Goal: Task Accomplishment & Management: Manage account settings

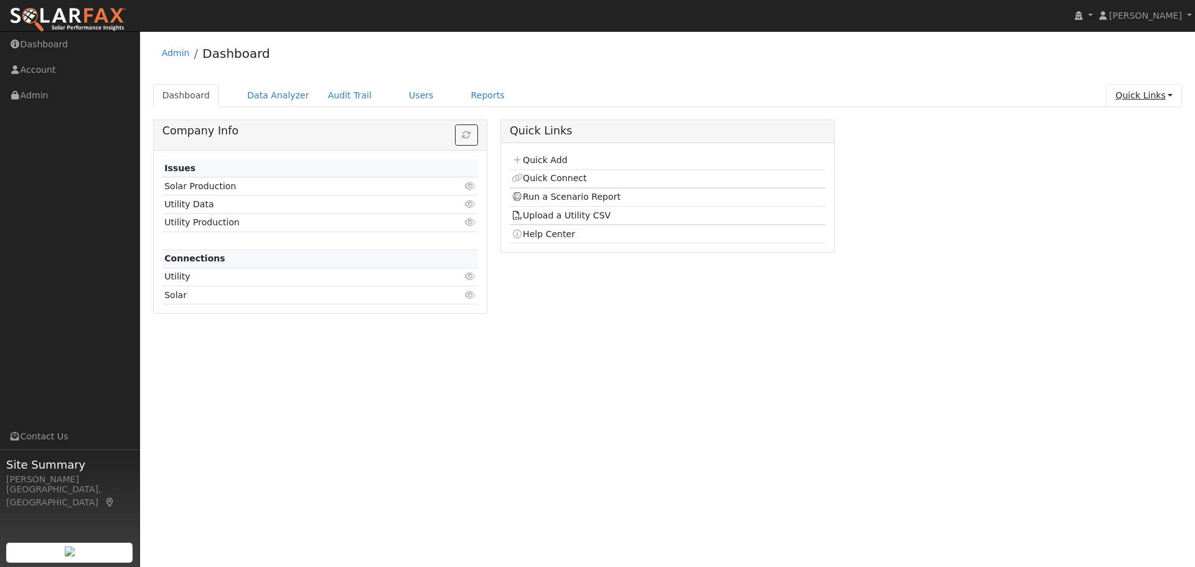
click at [1140, 92] on link "Quick Links" at bounding box center [1144, 95] width 76 height 23
click at [1130, 121] on link "Quick Add" at bounding box center [1119, 121] width 126 height 17
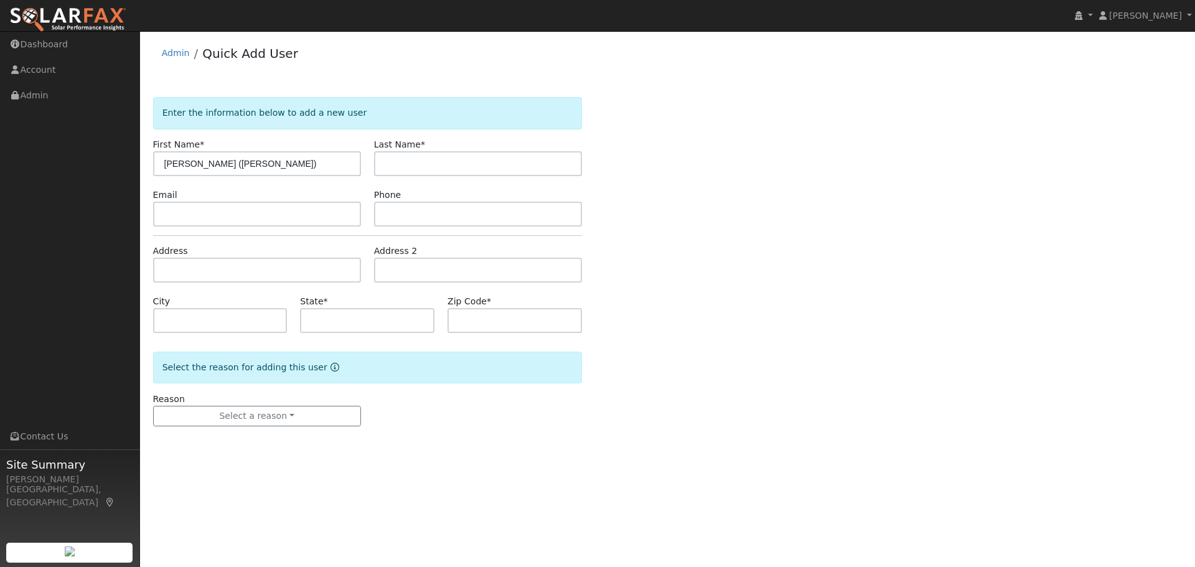
type input "[PERSON_NAME] ([PERSON_NAME])"
click at [401, 161] on input "text" at bounding box center [478, 163] width 208 height 25
type input "[PERSON_NAME]"
click at [833, 250] on div "Enter the information below to add a new user First Name * [PERSON_NAME] ([PERS…" at bounding box center [667, 274] width 1029 height 354
click at [164, 218] on input "text" at bounding box center [257, 214] width 208 height 25
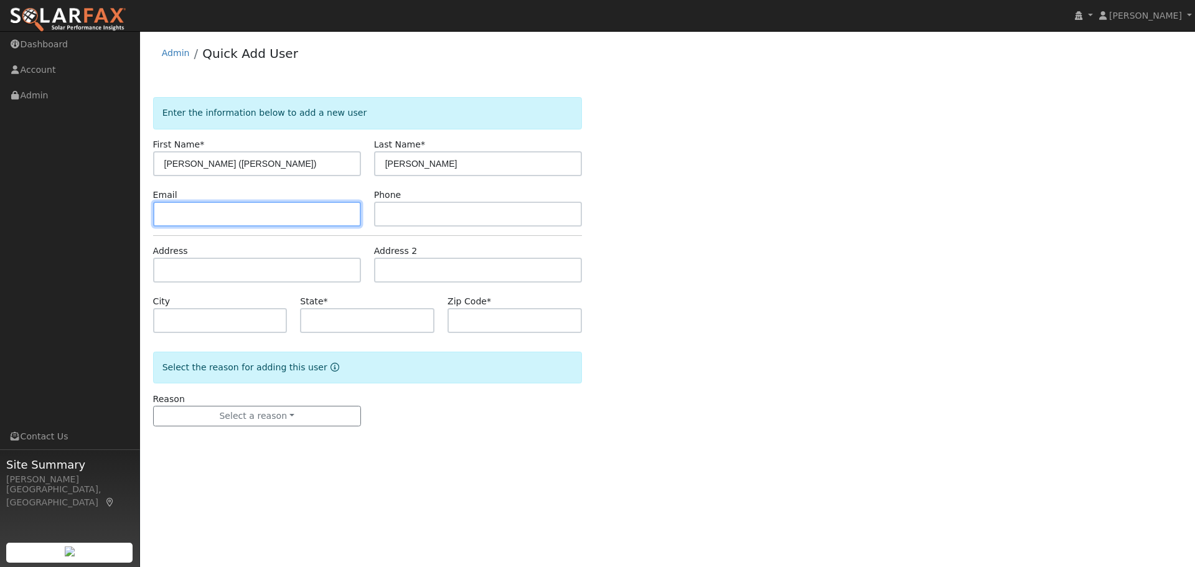
paste input "[EMAIL_ADDRESS][DOMAIN_NAME]"
type input "[EMAIL_ADDRESS][DOMAIN_NAME]"
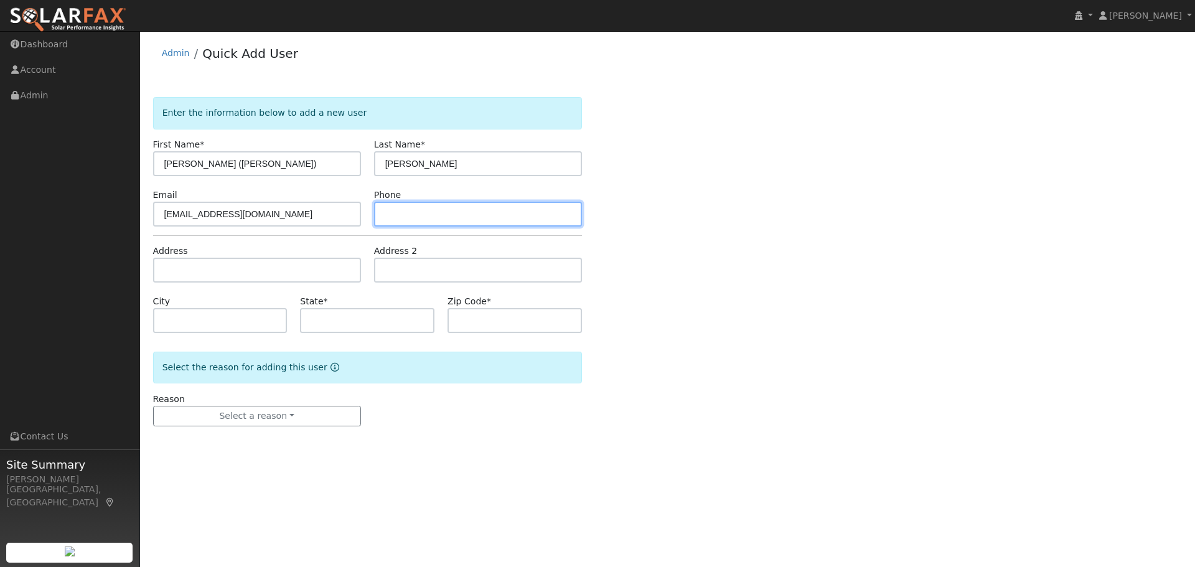
click at [399, 220] on input "text" at bounding box center [478, 214] width 208 height 25
paste input "[PHONE_NUMBER]"
type input "[PHONE_NUMBER]"
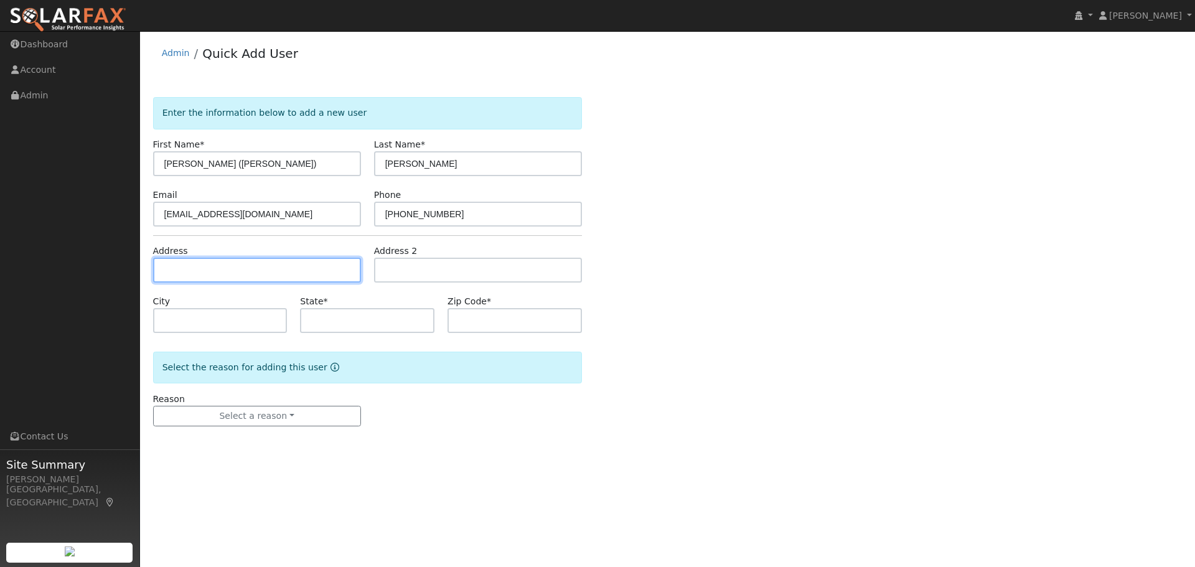
click at [253, 273] on input "text" at bounding box center [257, 270] width 208 height 25
type input "[STREET_ADDRESS]"
type input "Hayward"
type input "CA"
type input "94544"
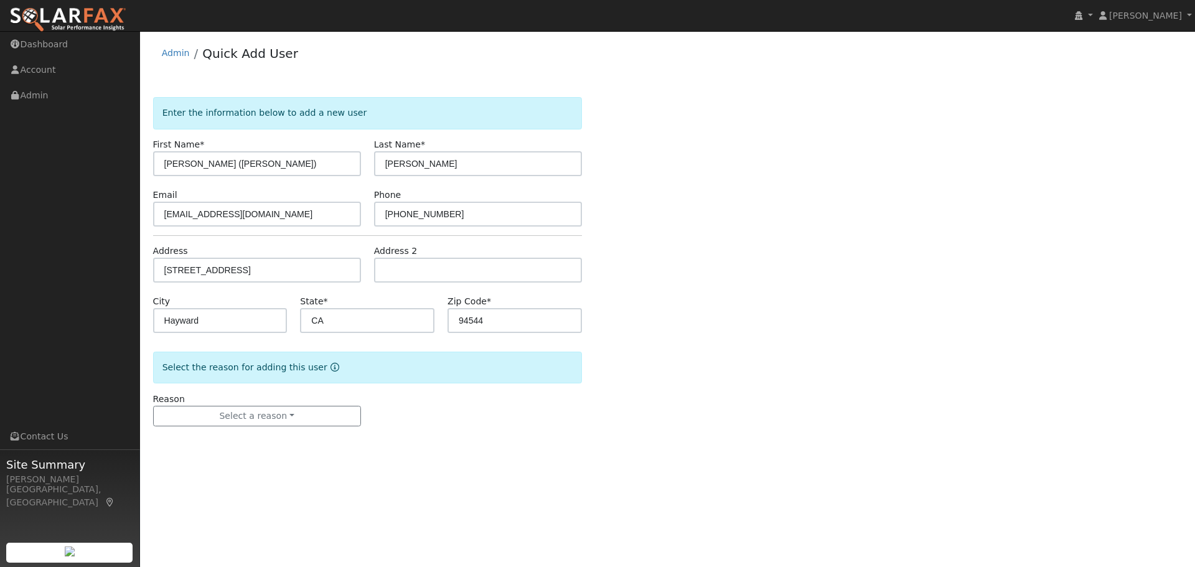
click at [757, 270] on div "Enter the information below to add a new user First Name * Josephine (Joann) La…" at bounding box center [667, 274] width 1029 height 354
click at [218, 418] on button "Select a reason" at bounding box center [257, 416] width 208 height 21
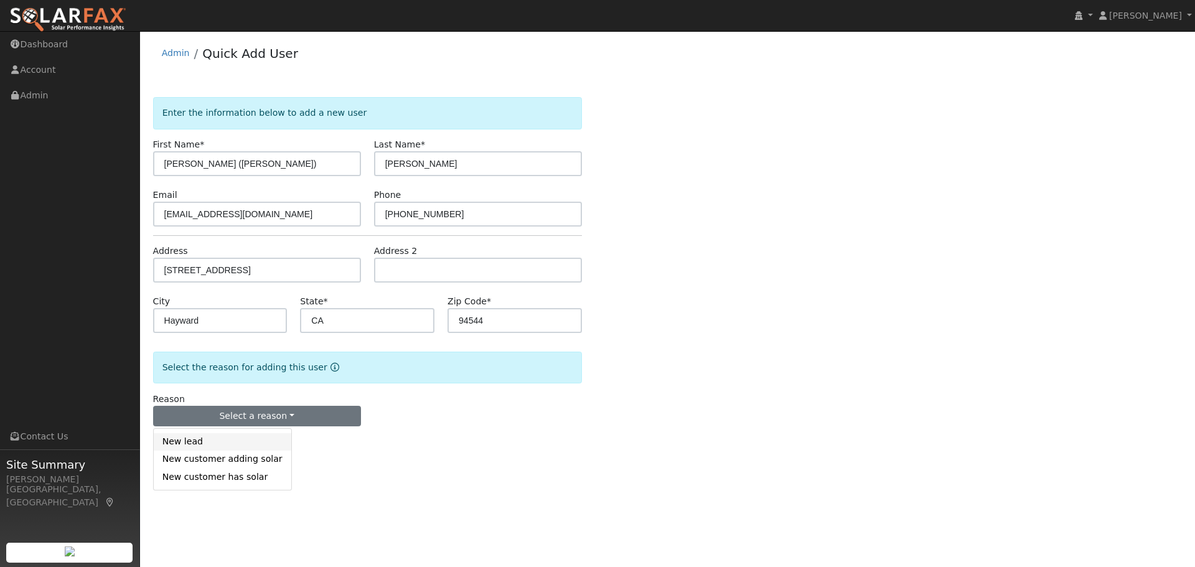
click at [212, 444] on link "New lead" at bounding box center [223, 441] width 138 height 17
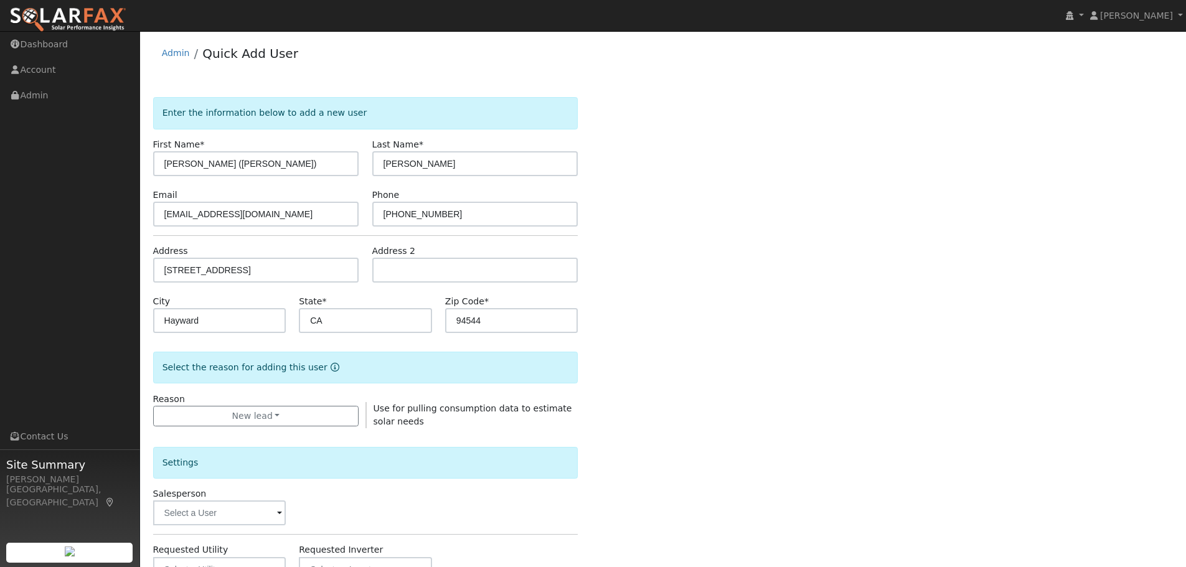
click at [832, 306] on div "Enter the information below to add a new user First Name * Josephine (Joann) La…" at bounding box center [663, 448] width 1020 height 703
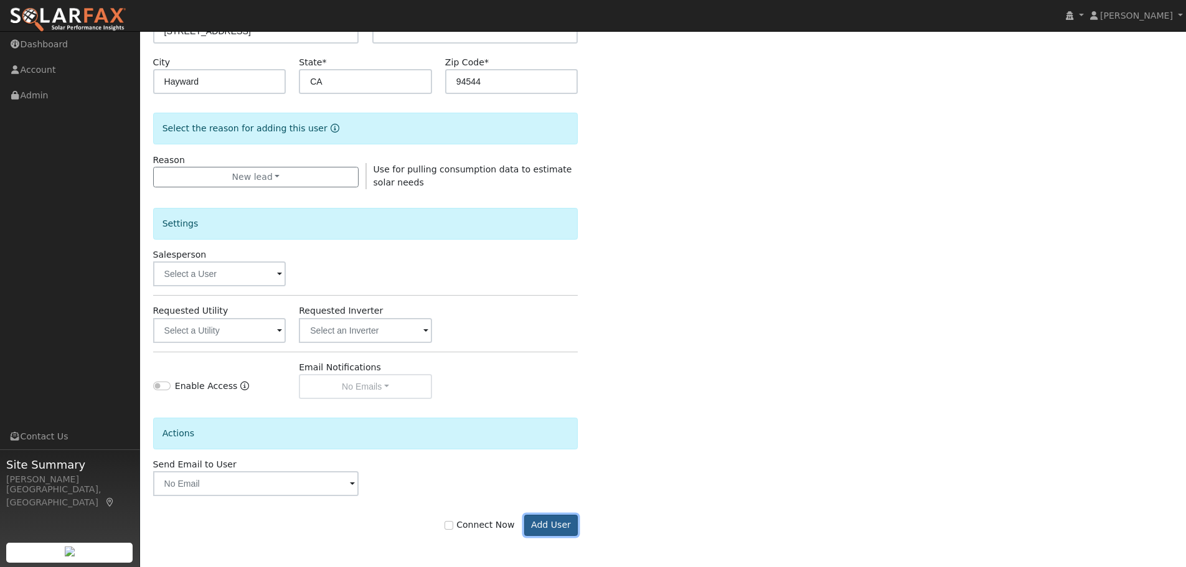
click at [541, 524] on button "Add User" at bounding box center [551, 525] width 54 height 21
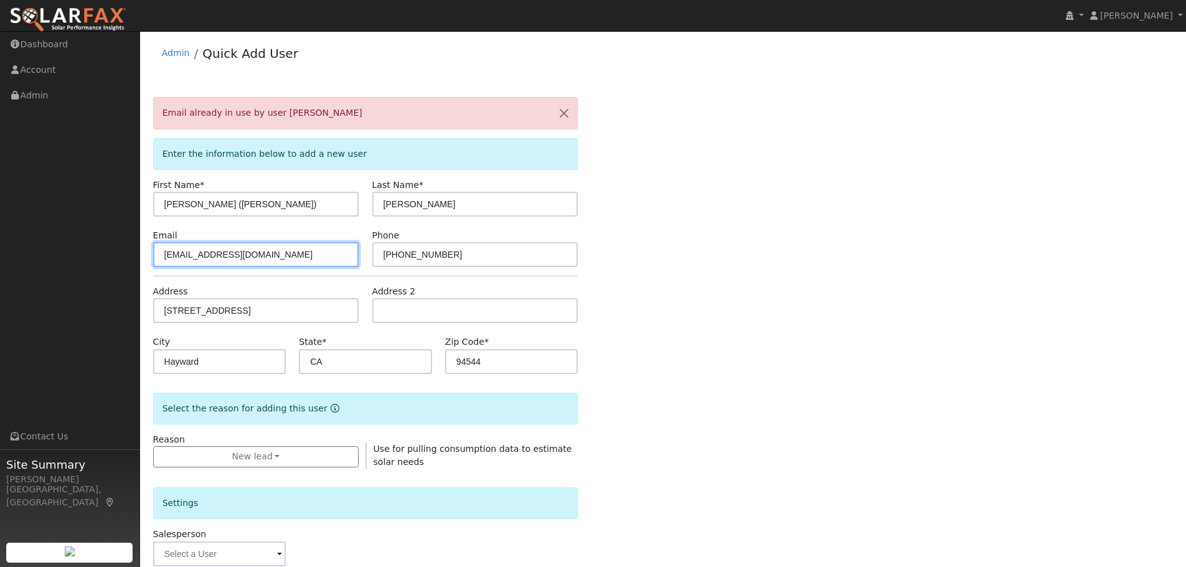
click at [164, 255] on input "Tyson.Belle11@gmail.com" at bounding box center [256, 254] width 206 height 25
type input "[EMAIL_ADDRESS][DOMAIN_NAME]"
click at [761, 240] on div "Email already in use by user Josephine Mac-Williams Enter the information below…" at bounding box center [663, 468] width 1020 height 743
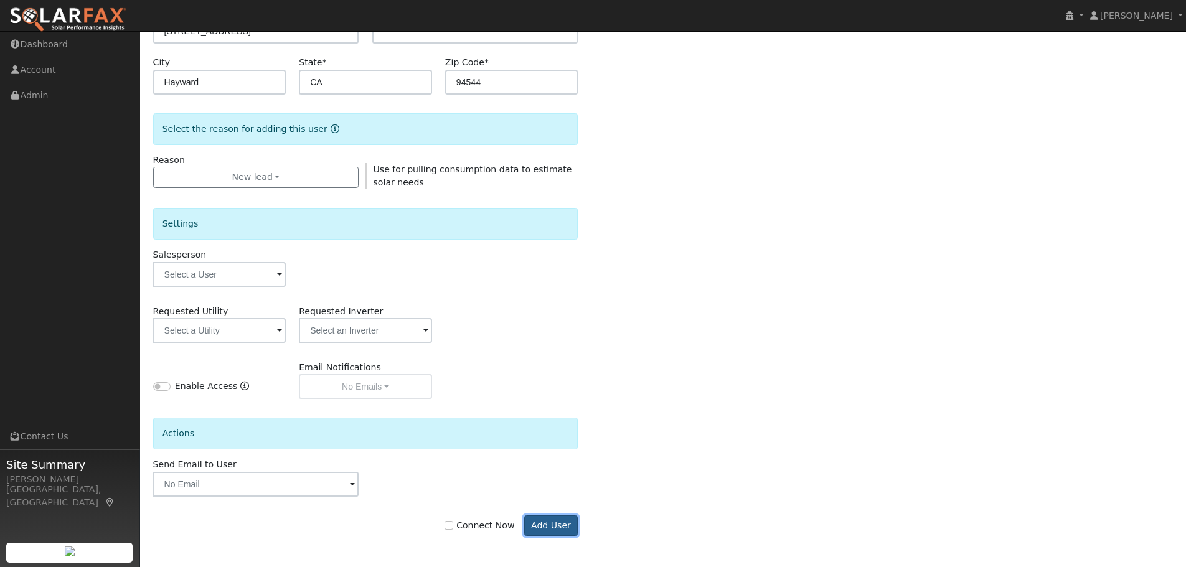
click at [548, 522] on button "Add User" at bounding box center [551, 525] width 54 height 21
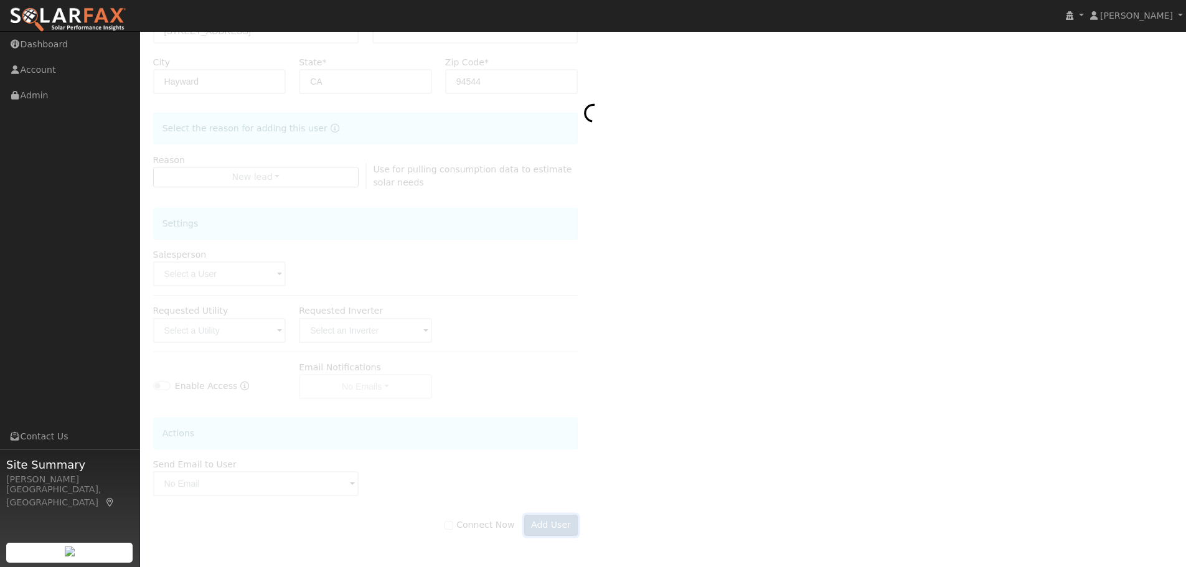
scroll to position [239, 0]
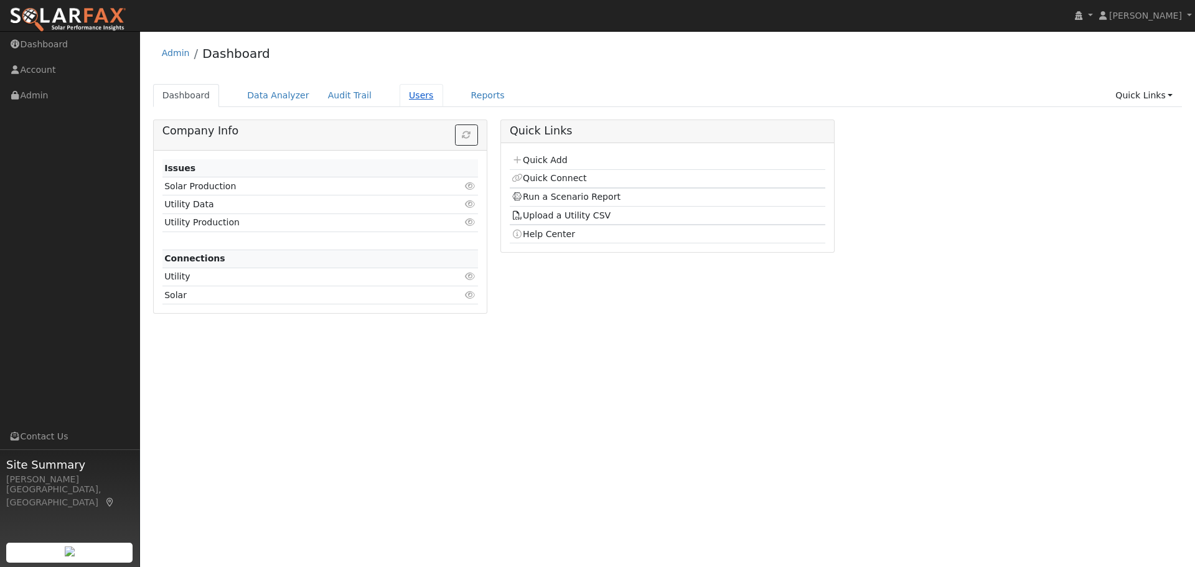
click at [403, 93] on link "Users" at bounding box center [422, 95] width 44 height 23
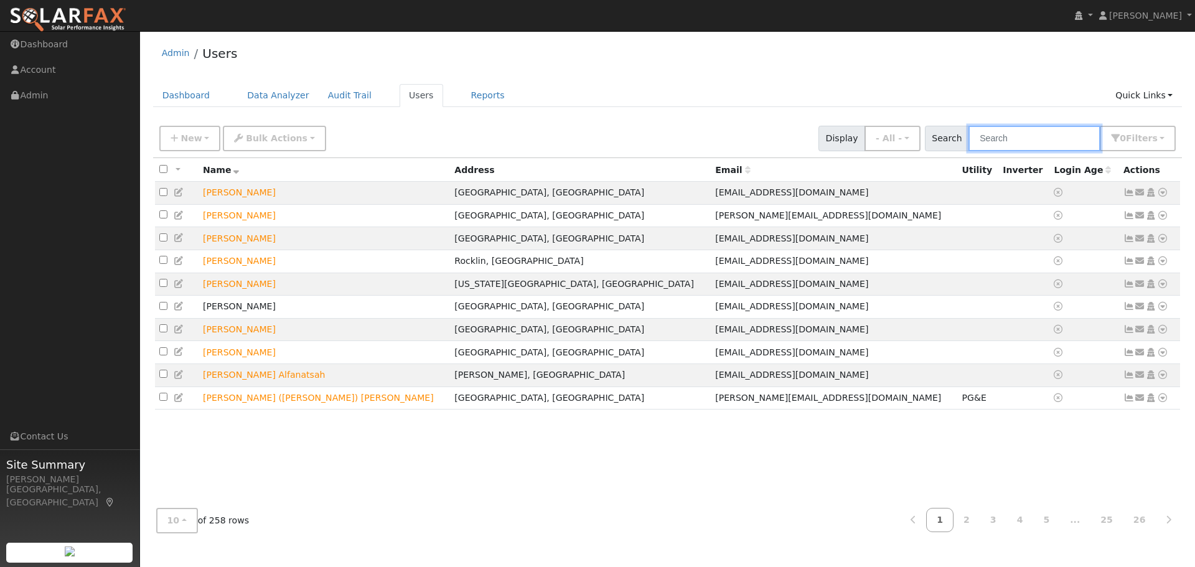
click at [1011, 140] on input "text" at bounding box center [1034, 139] width 132 height 26
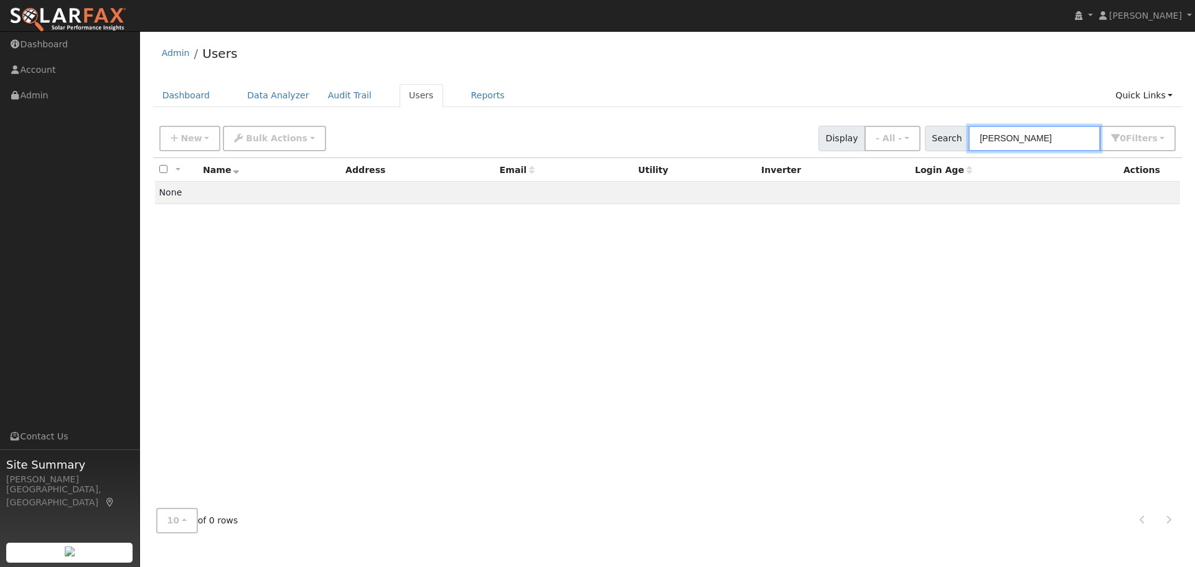
type input "[PERSON_NAME]"
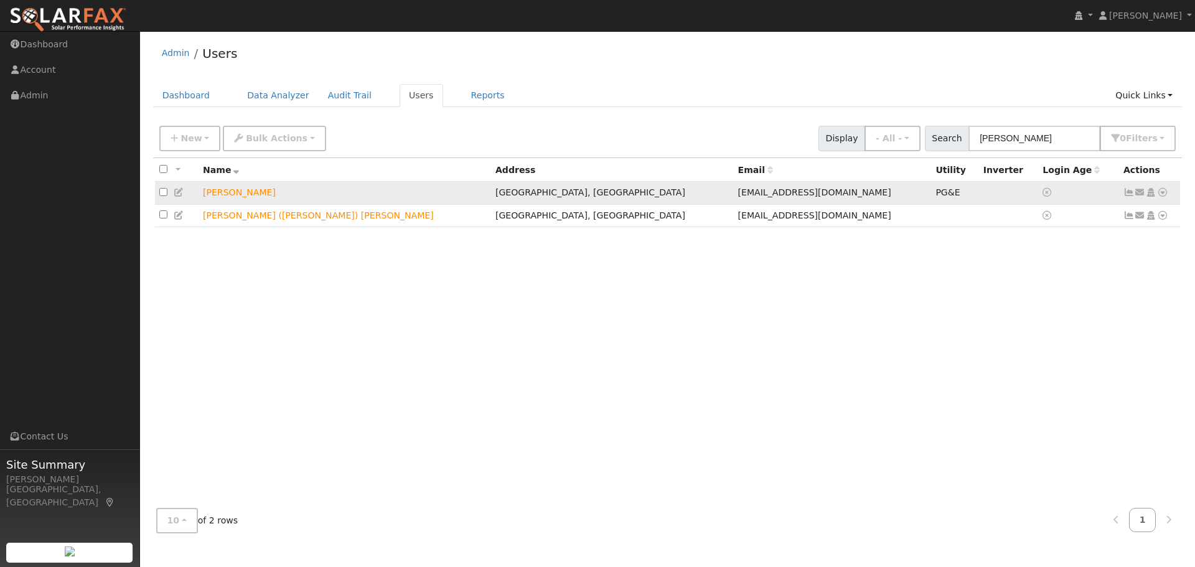
click at [1164, 194] on icon at bounding box center [1162, 192] width 11 height 9
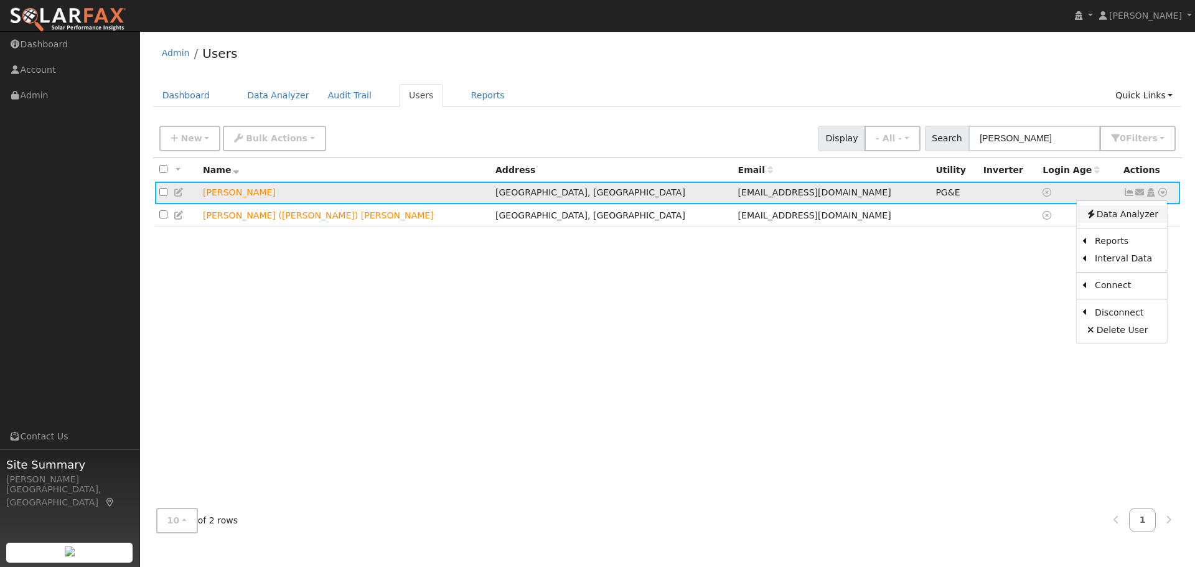
click at [1125, 213] on link "Data Analyzer" at bounding box center [1122, 213] width 90 height 17
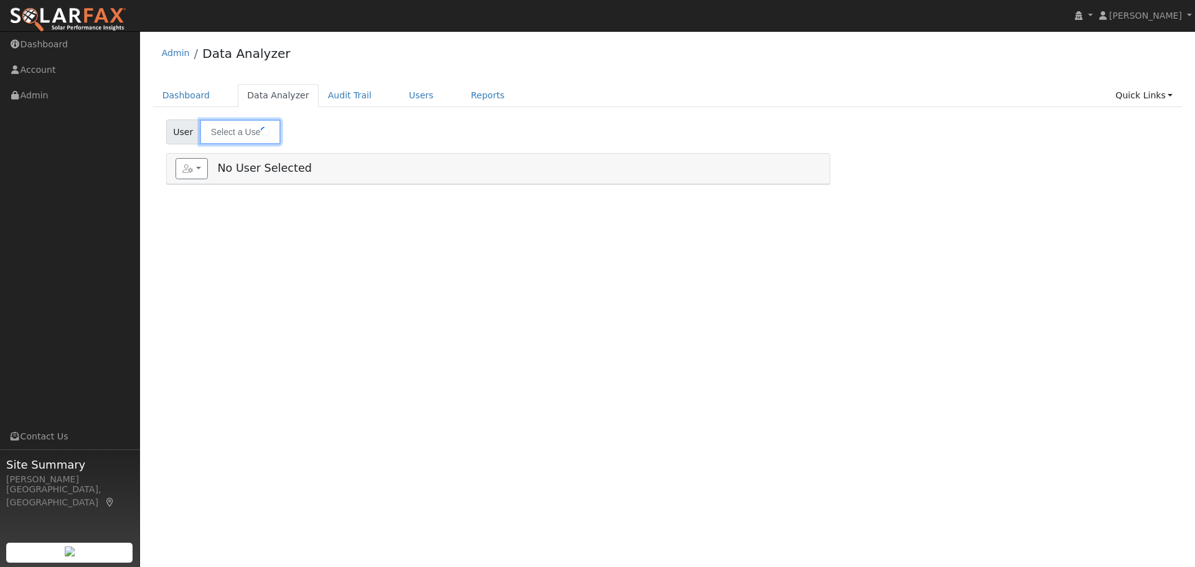
type input "[PERSON_NAME]"
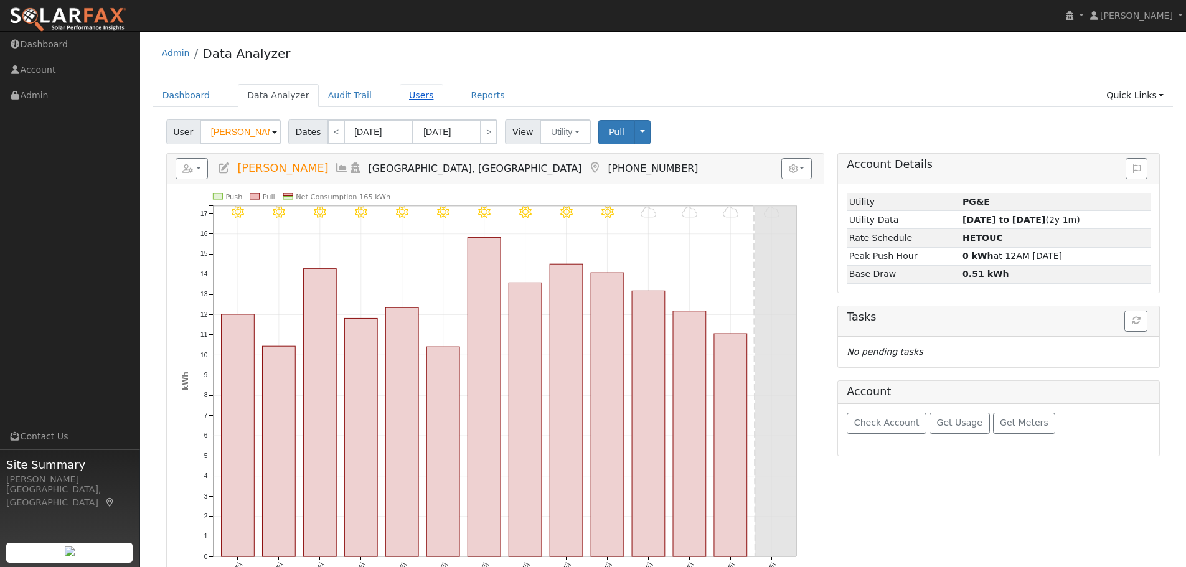
click at [400, 95] on link "Users" at bounding box center [422, 95] width 44 height 23
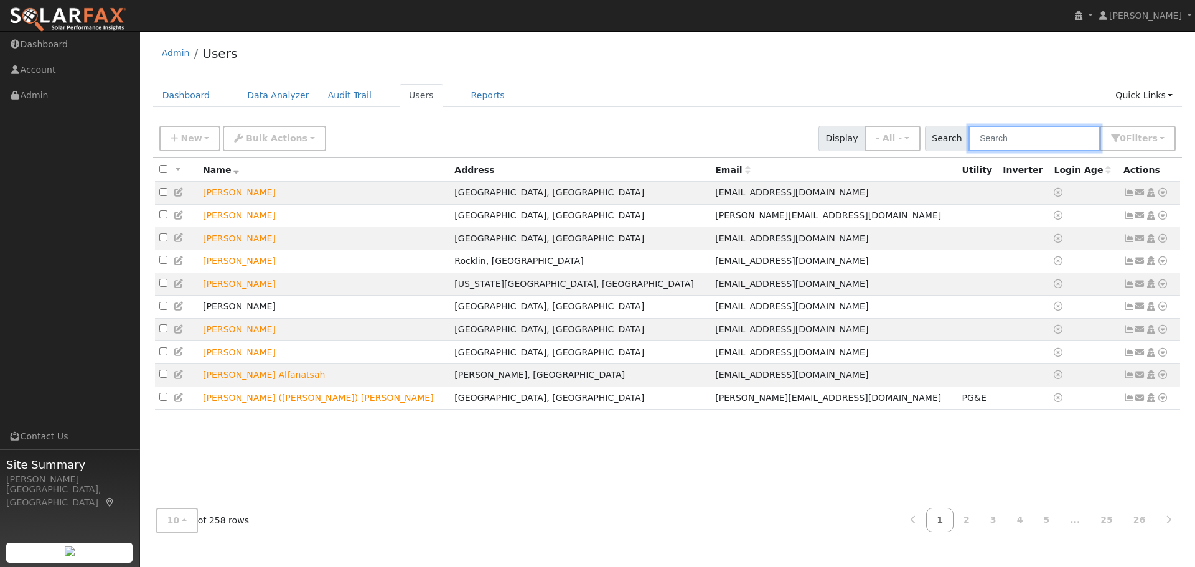
click at [1015, 138] on input "text" at bounding box center [1034, 139] width 132 height 26
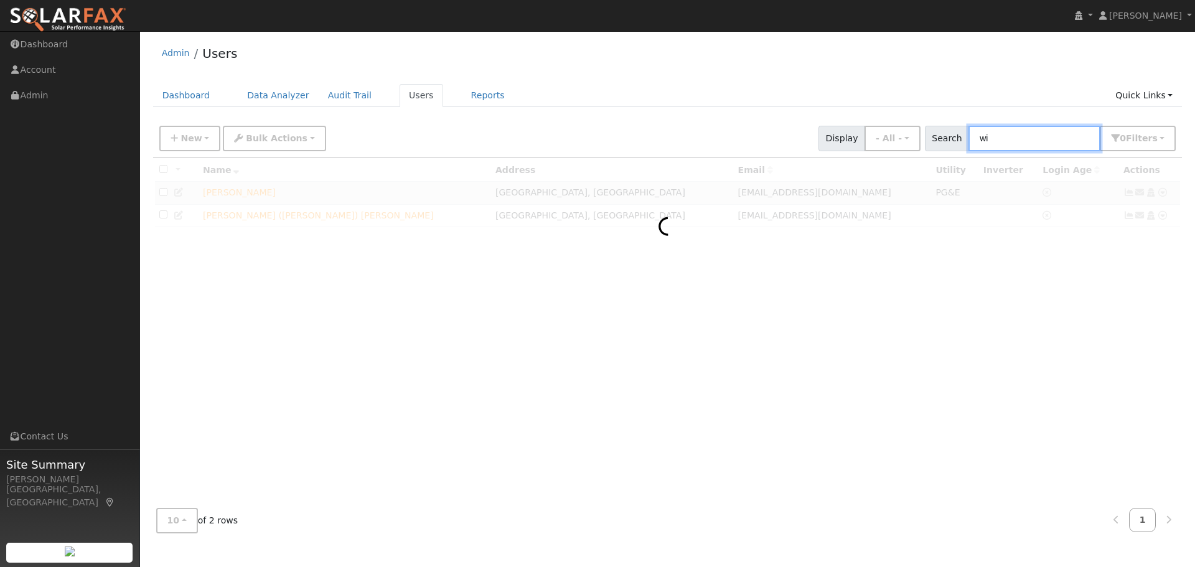
type input "w"
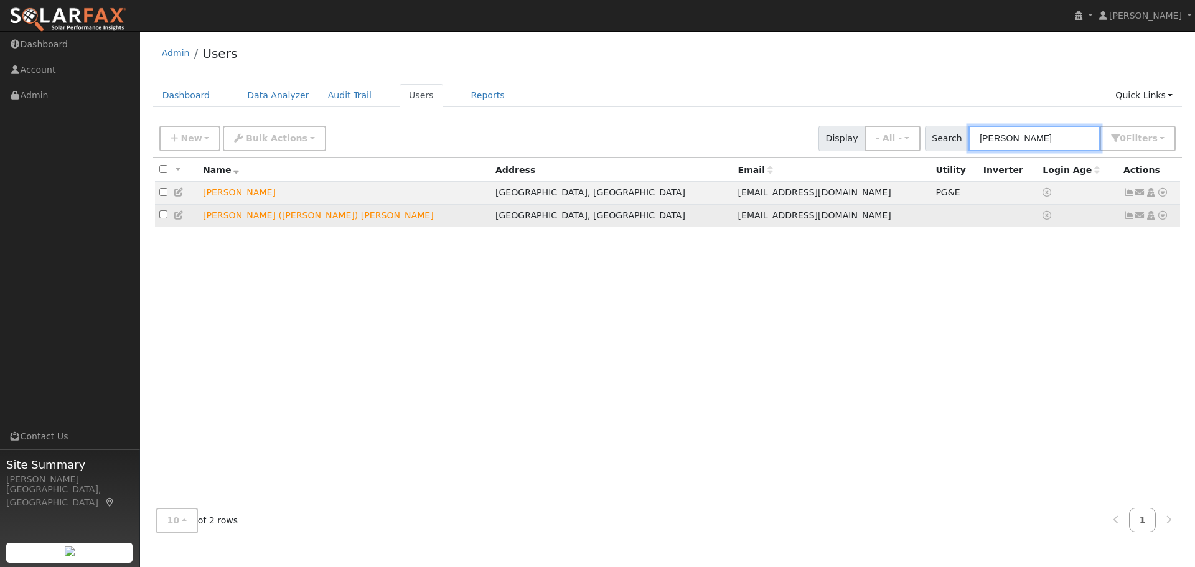
type input "[PERSON_NAME]"
click at [159, 217] on input "checkbox" at bounding box center [163, 214] width 8 height 8
checkbox input "true"
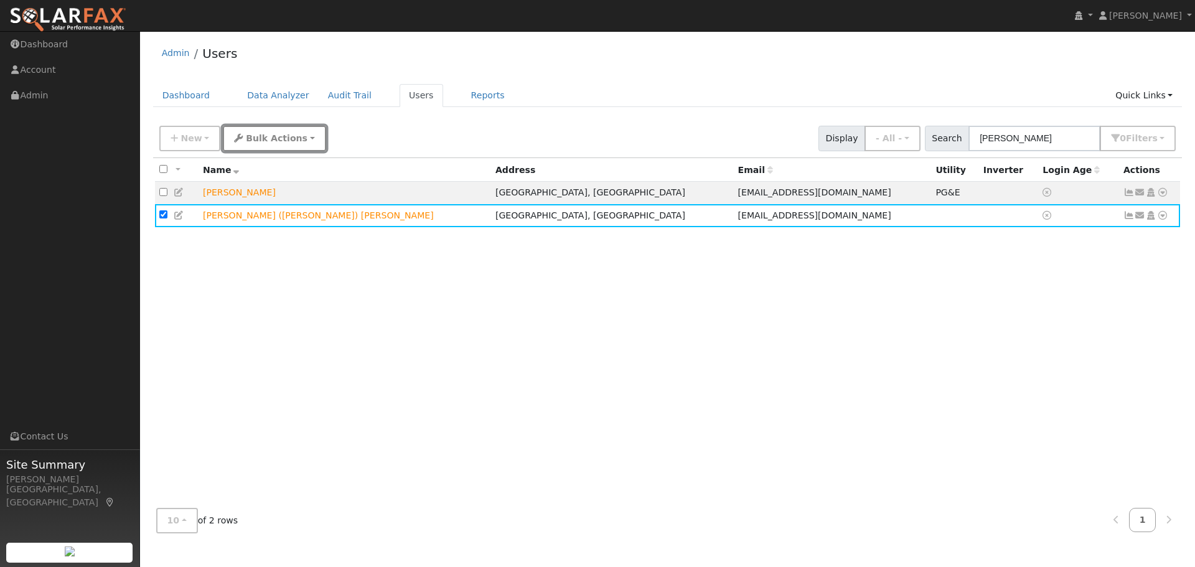
click at [282, 139] on span "Bulk Actions" at bounding box center [277, 138] width 62 height 10
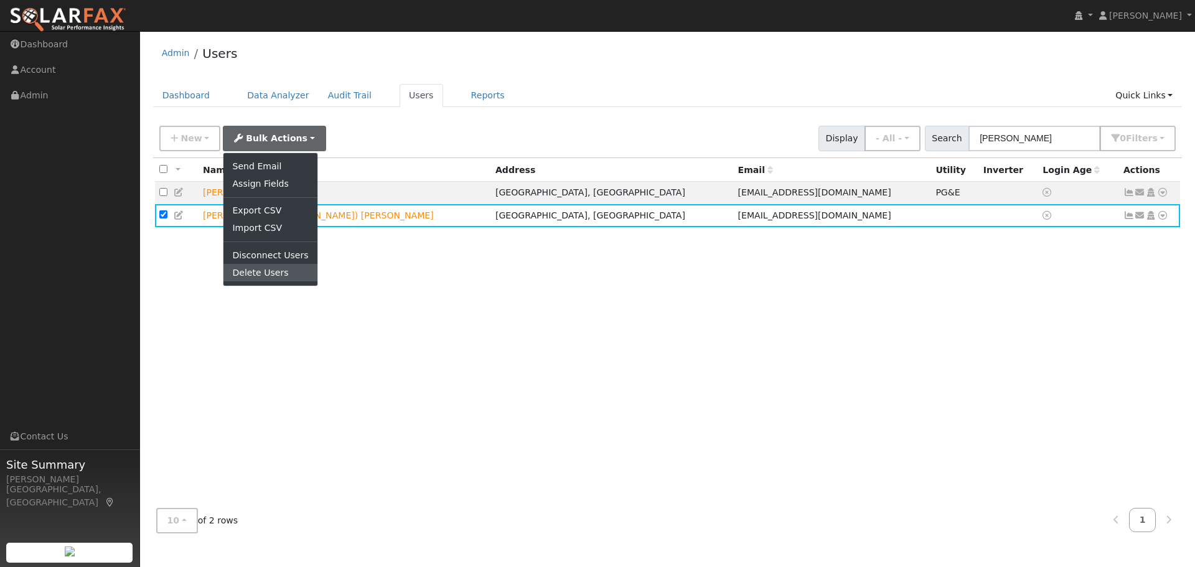
click at [274, 272] on link "Delete Users" at bounding box center [269, 272] width 93 height 17
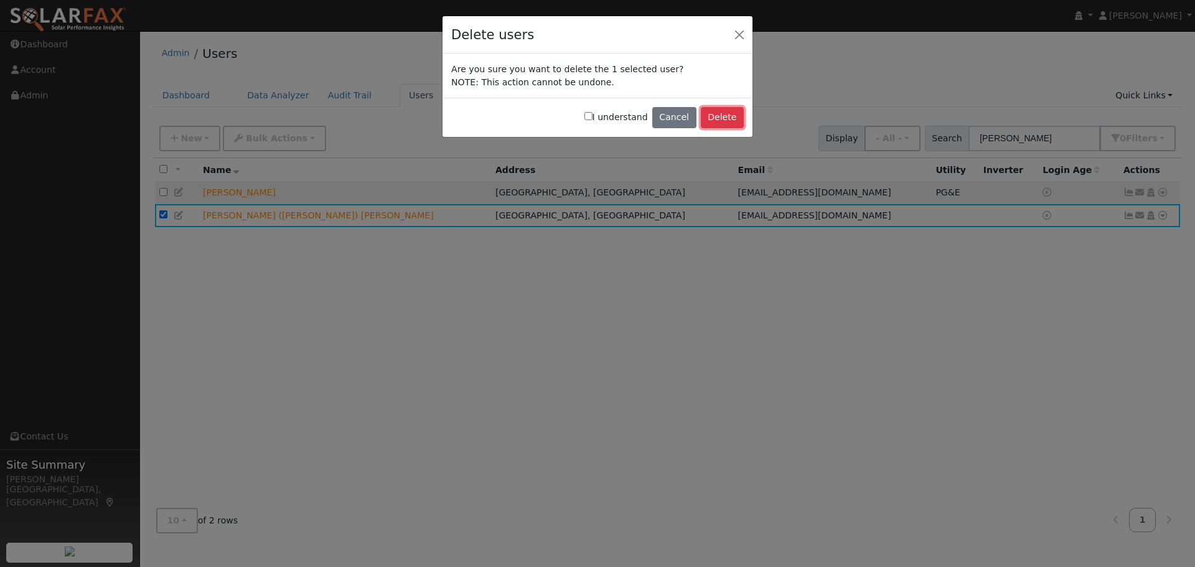
click at [719, 118] on button "Delete" at bounding box center [722, 117] width 43 height 21
click at [592, 118] on input "I understand" at bounding box center [588, 116] width 8 height 8
checkbox input "true"
click at [723, 116] on button "Delete" at bounding box center [722, 117] width 43 height 21
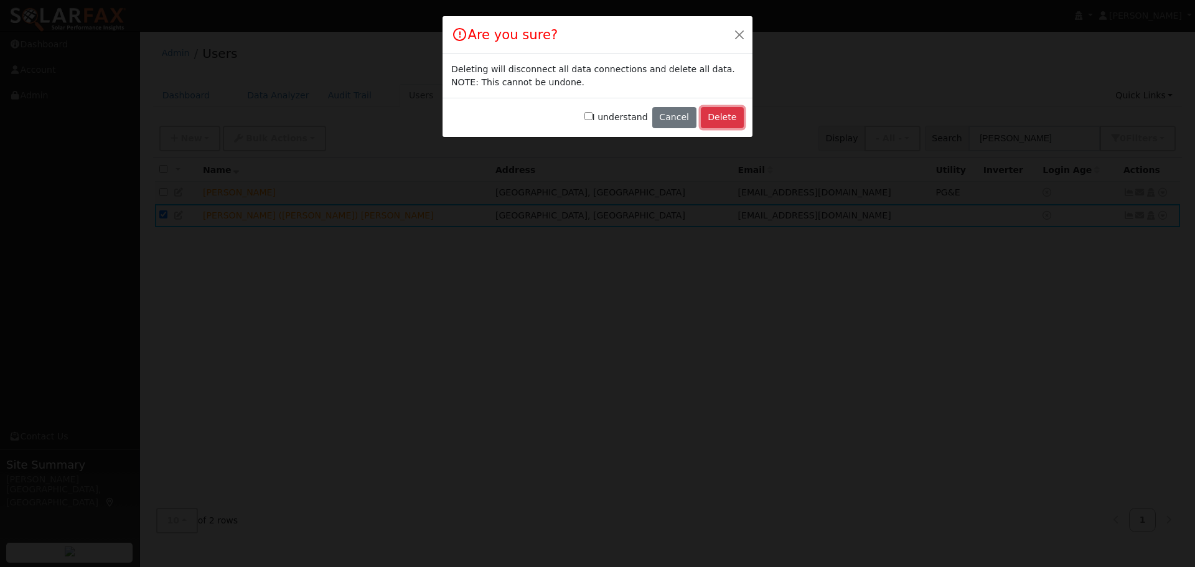
click at [723, 116] on button "Delete" at bounding box center [722, 117] width 43 height 21
click at [592, 113] on input "I understand" at bounding box center [588, 116] width 8 height 8
checkbox input "true"
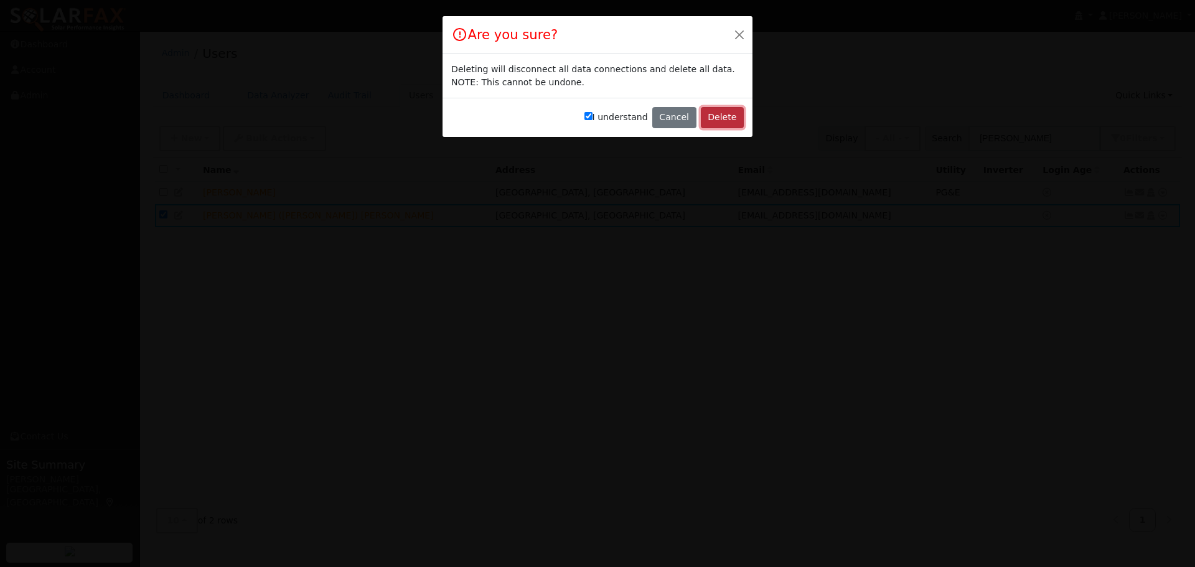
click at [726, 118] on button "Delete" at bounding box center [722, 117] width 43 height 21
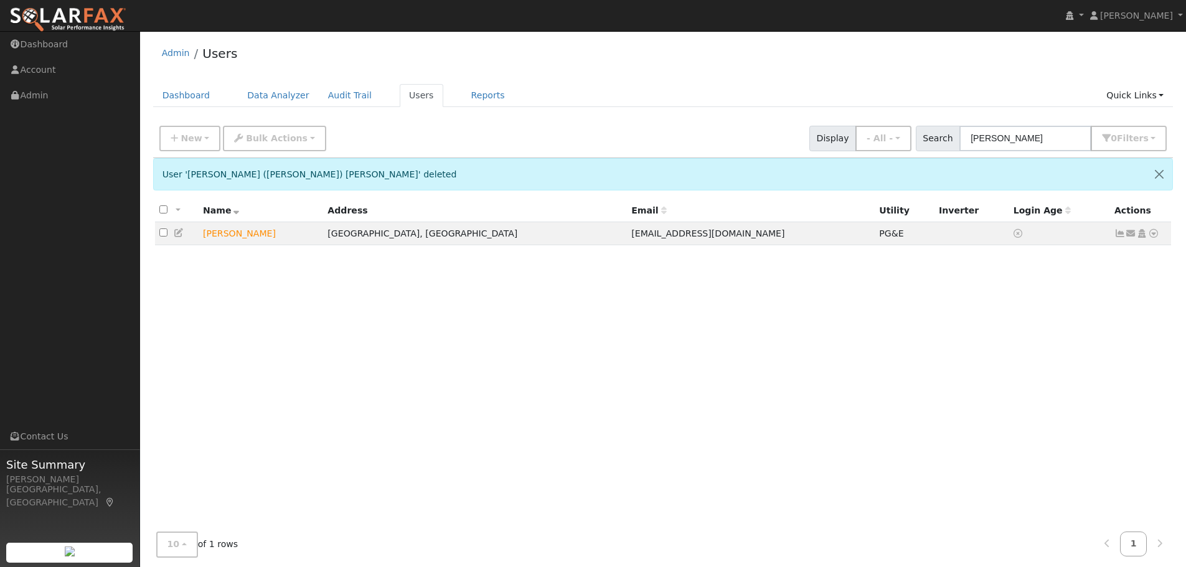
click at [620, 317] on div "All None All on page None on page Name Address Email Utility Inverter Login Age…" at bounding box center [663, 369] width 1020 height 340
